Goal: Information Seeking & Learning: Learn about a topic

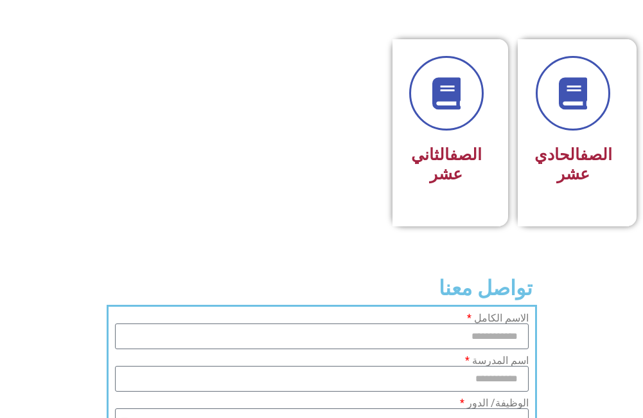
scroll to position [900, 0]
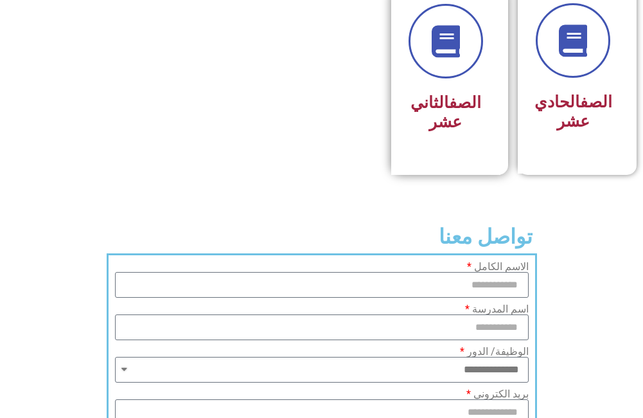
click at [434, 132] on h3 "الصف الثاني عشر" at bounding box center [446, 112] width 75 height 39
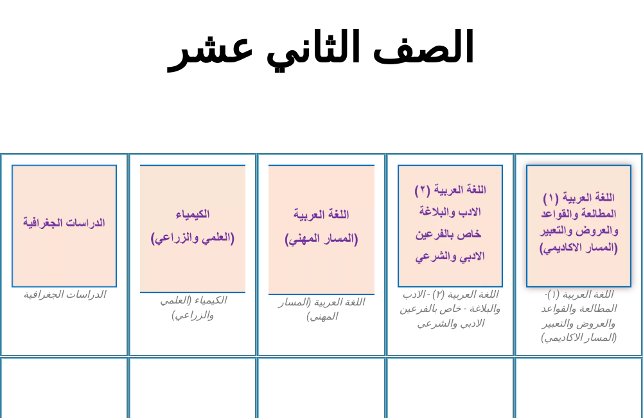
scroll to position [321, 0]
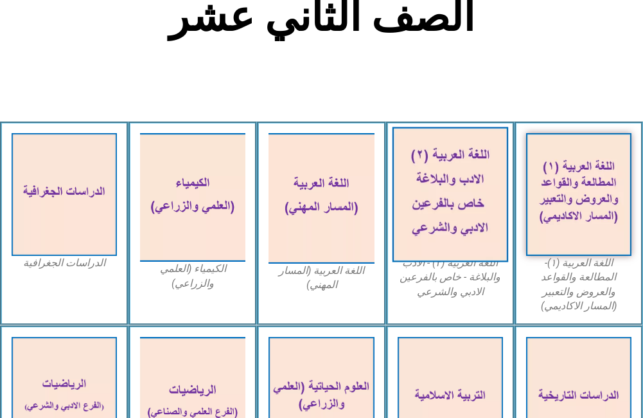
click at [479, 197] on img at bounding box center [450, 194] width 116 height 135
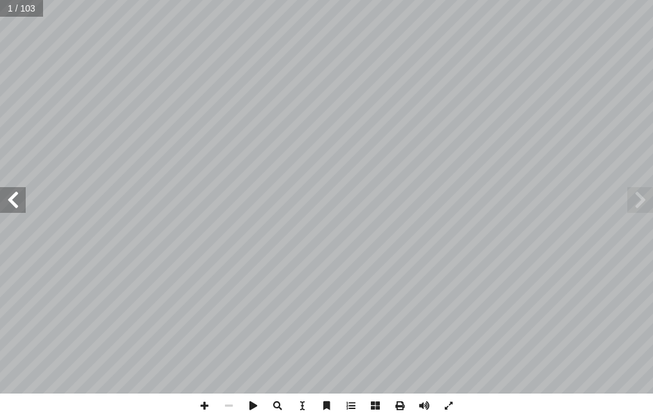
click at [16, 203] on span at bounding box center [13, 200] width 26 height 26
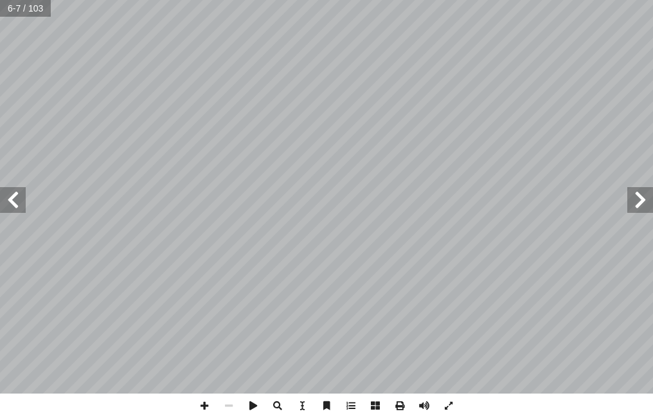
click at [16, 203] on span at bounding box center [13, 200] width 26 height 26
click at [203, 405] on span at bounding box center [204, 405] width 24 height 24
click at [134, 393] on div "1 ٠ لث � ّ س الث ر َّ الد مدرسة المهجر : � ته أ نش� ّ ــوري ّ والس ّ بنانــي ُّ…" at bounding box center [326, 209] width 653 height 418
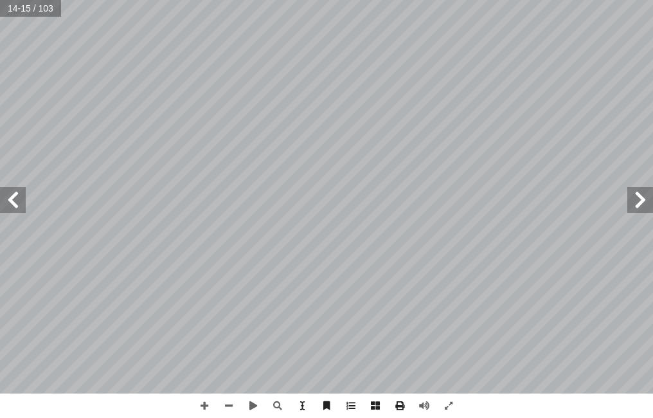
click at [13, 202] on span at bounding box center [13, 200] width 26 height 26
